Goal: Check status: Check status

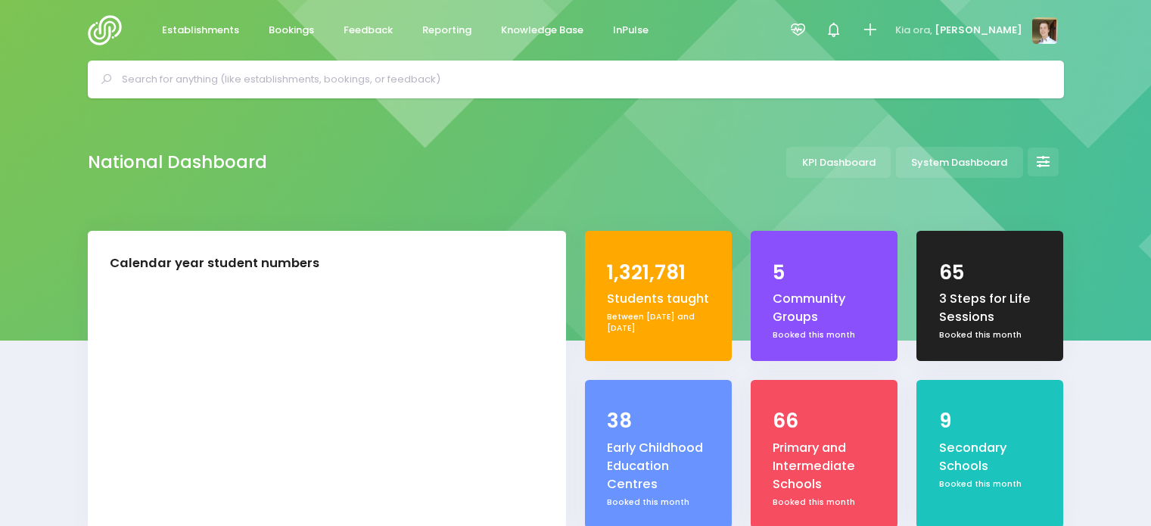
select select "5"
click at [230, 29] on span "Establishments" at bounding box center [200, 30] width 77 height 15
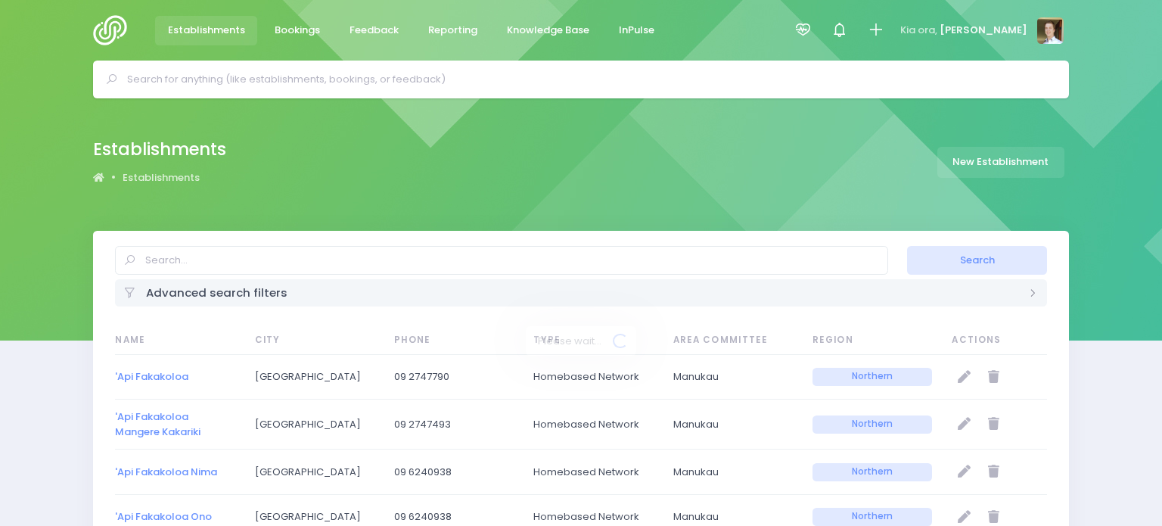
select select "20"
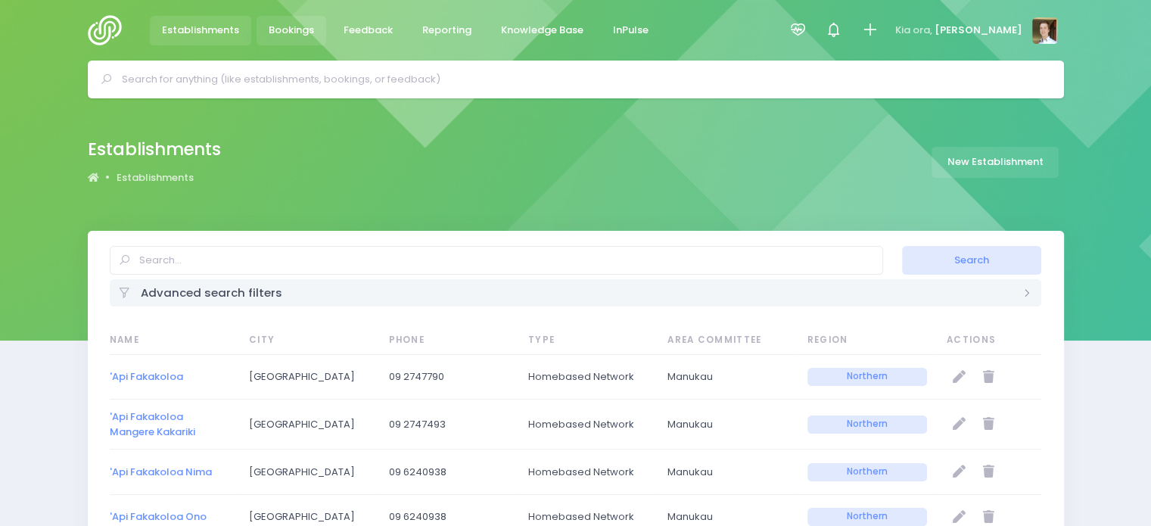
click at [321, 26] on link "Bookings" at bounding box center [291, 31] width 70 height 30
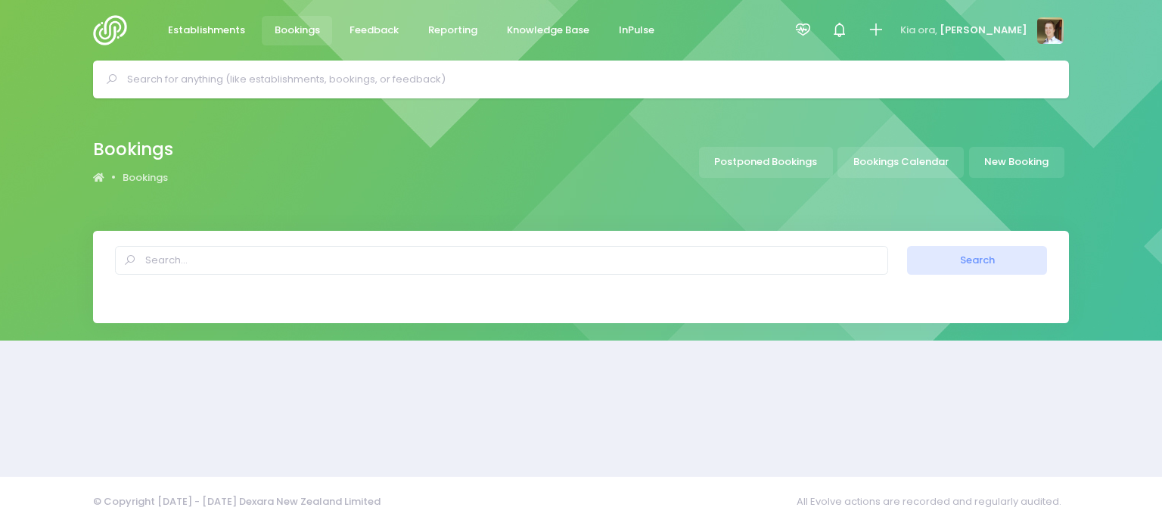
select select "20"
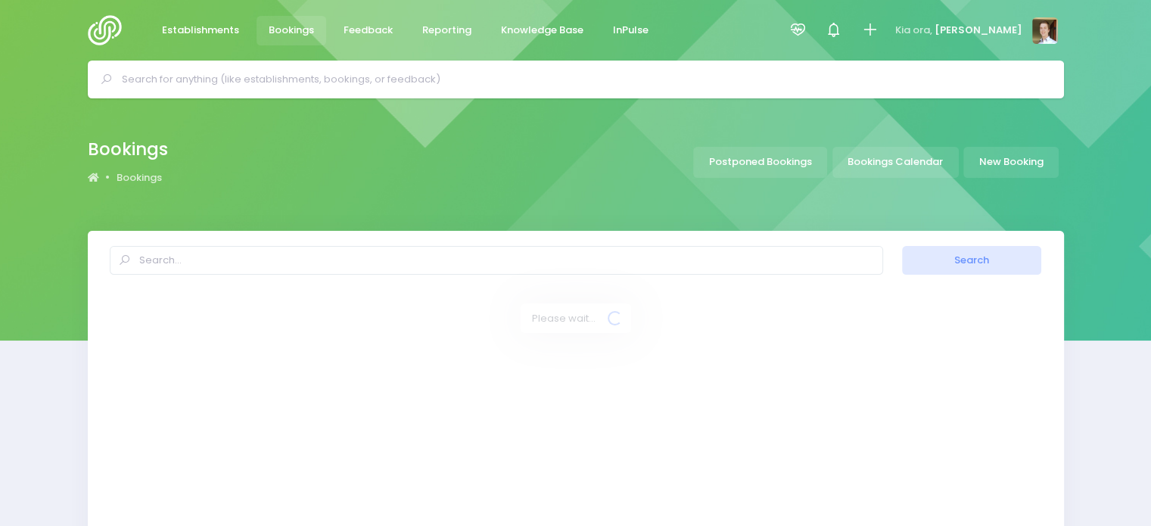
select select "20"
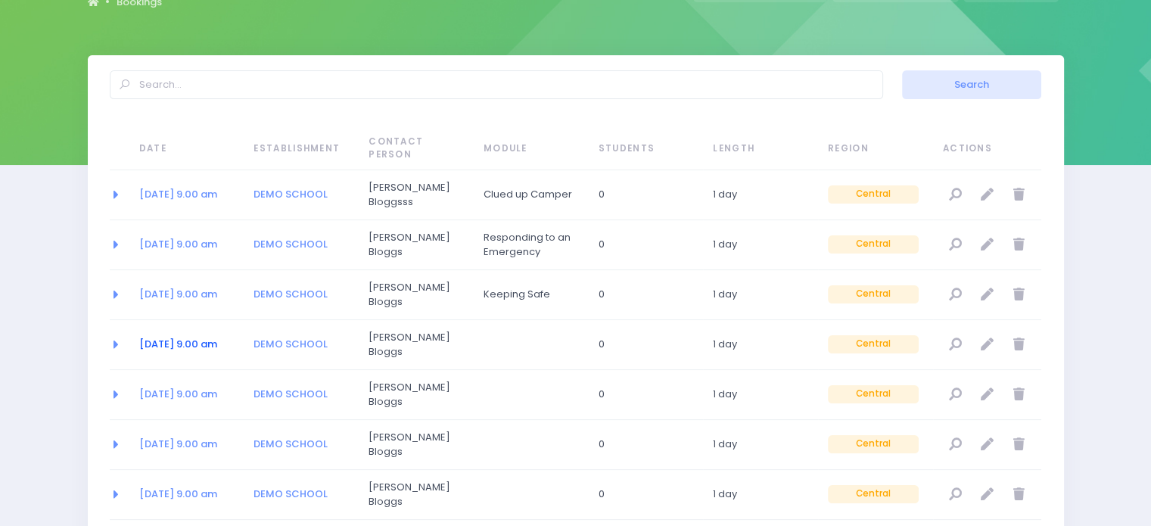
scroll to position [183, 0]
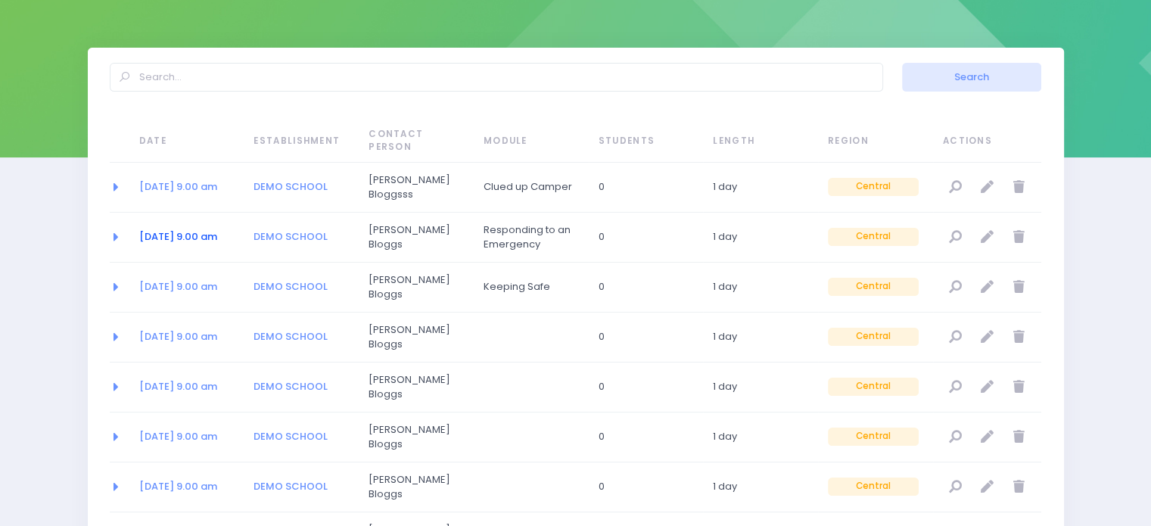
click at [157, 229] on link "7 Aug 2050 at 9.00 am" at bounding box center [178, 236] width 78 height 14
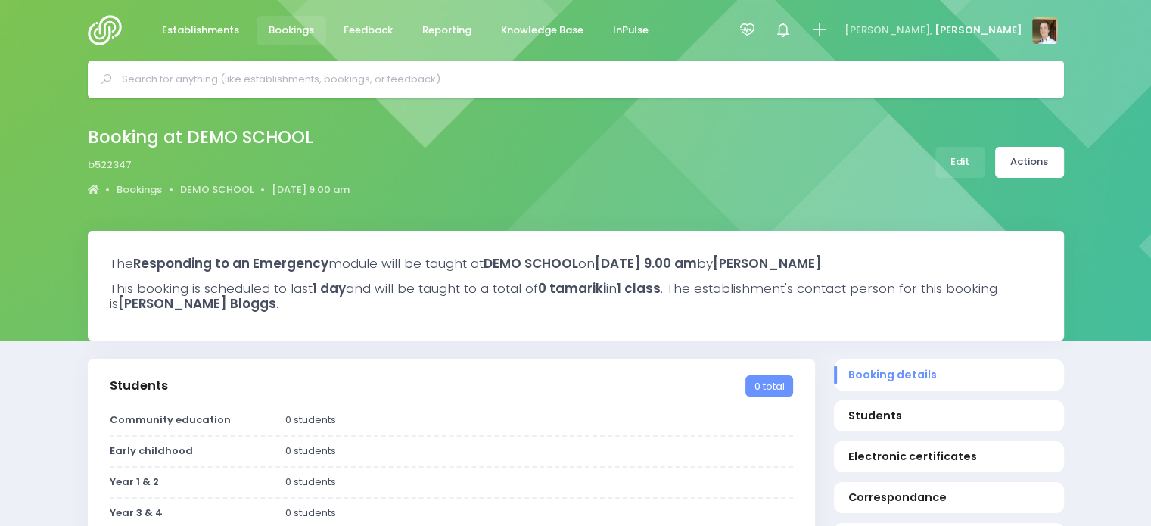
select select "5"
drag, startPoint x: 1105, startPoint y: 69, endPoint x: 847, endPoint y: 2, distance: 265.9
click at [766, 2] on div at bounding box center [748, 30] width 36 height 61
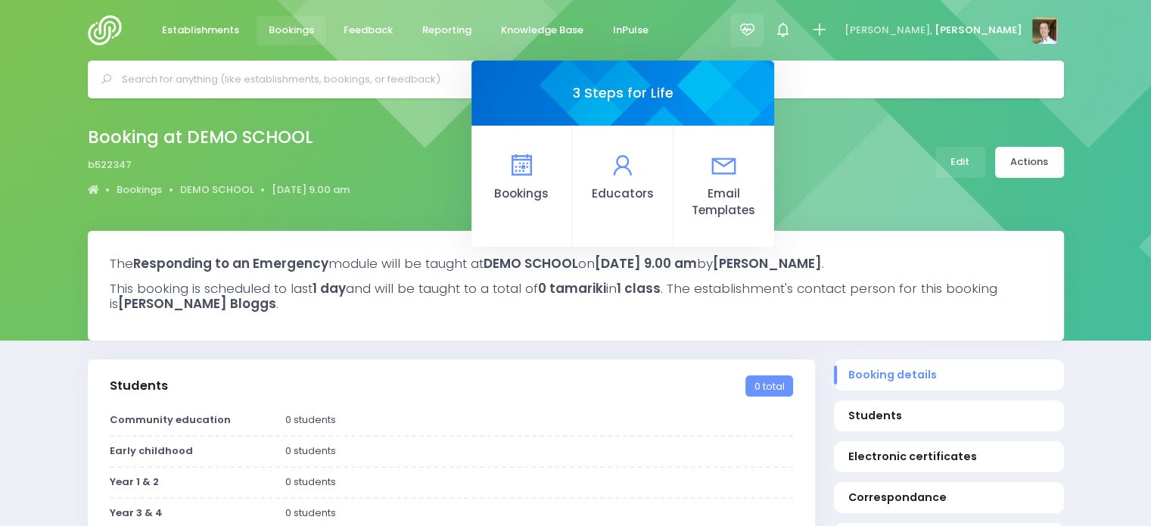
click at [527, 166] on div "Booking at DEMO SCHOOL b522347 Bookings DEMO SCHOOL 7 August 2050 9.00 am" at bounding box center [576, 162] width 1014 height 79
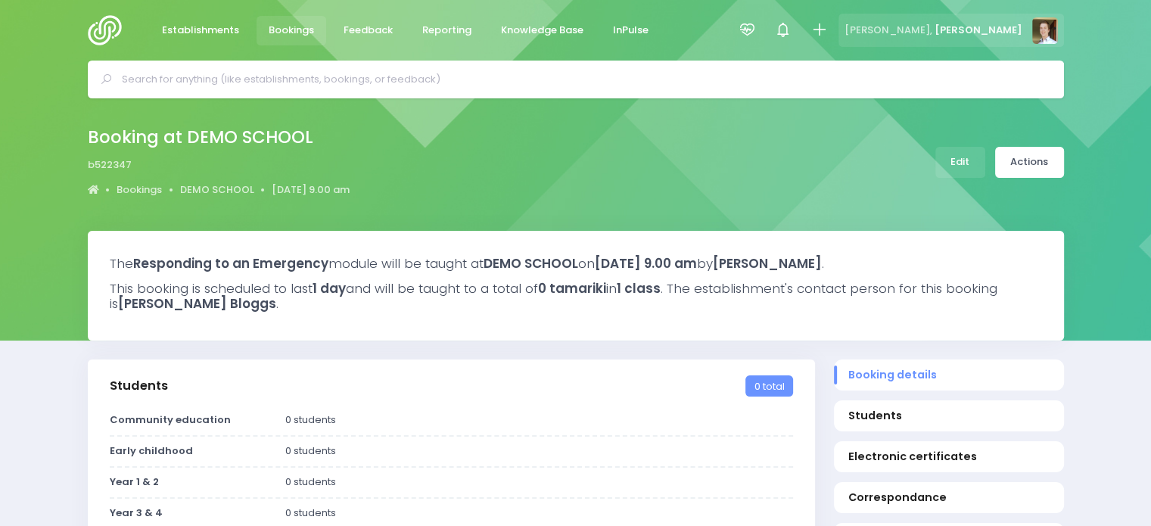
click at [991, 42] on div "Tēnā koe, Josh" at bounding box center [950, 31] width 225 height 34
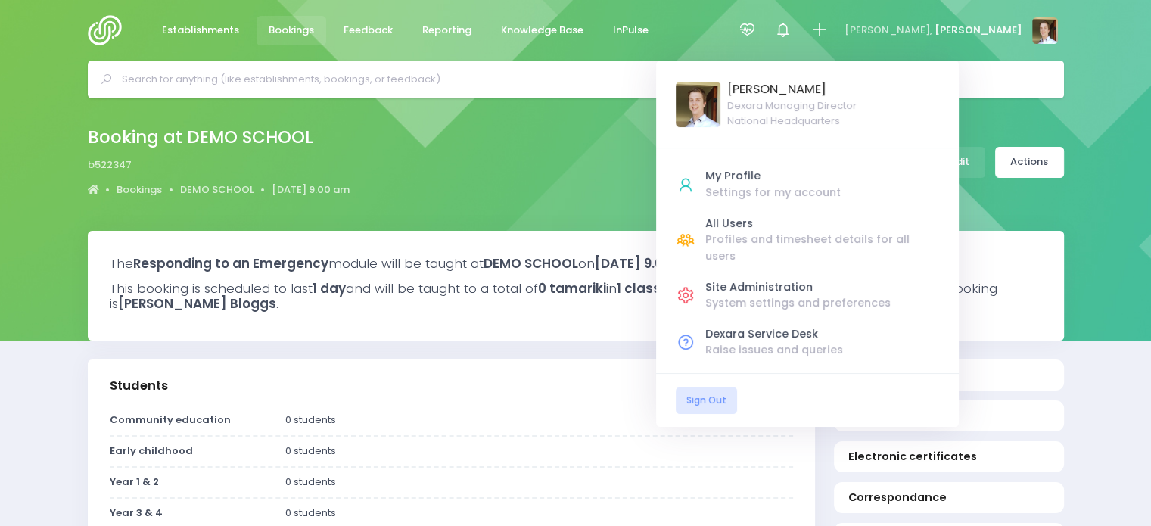
click at [1096, 88] on div at bounding box center [575, 80] width 1151 height 38
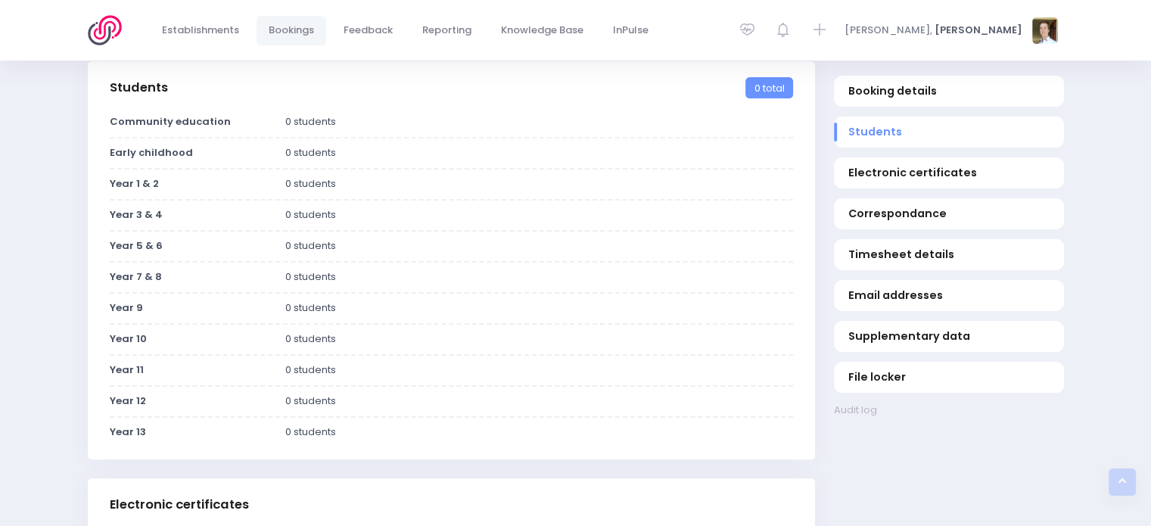
scroll to position [300, 0]
